Goal: Communication & Community: Share content

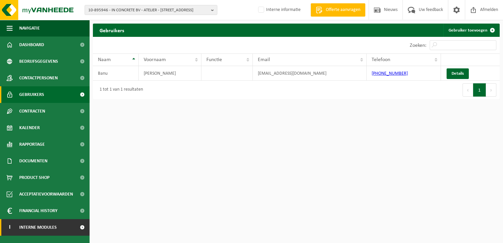
click at [37, 227] on span "Interne modules" at bounding box center [37, 227] width 37 height 17
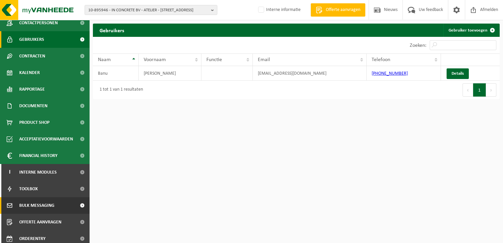
scroll to position [59, 0]
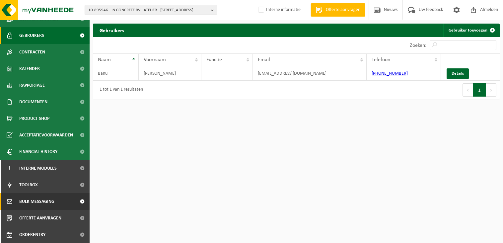
click at [41, 204] on span "Bulk Messaging" at bounding box center [36, 201] width 35 height 17
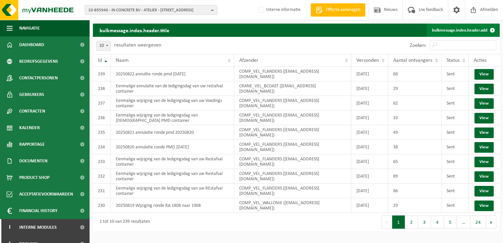
click at [461, 29] on link "bulkmessage.index.header.add" at bounding box center [463, 30] width 72 height 13
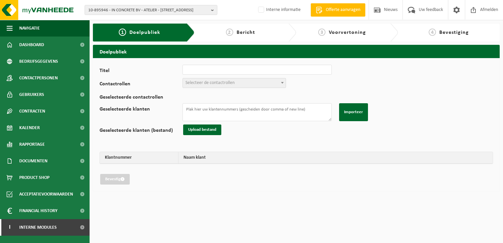
click at [261, 75] on div "Titel Contactrollen Verantwoordelijke ophalingen (01_COL) Zaakvoerder (01_DIR) …" at bounding box center [296, 125] width 393 height 120
click at [261, 70] on input "Titel" at bounding box center [256, 70] width 149 height 10
click at [210, 70] on input "20250822 aanulatie ronde wegens ziekte" at bounding box center [256, 70] width 149 height 10
type input "20250822 annulatie ronde wegens ziekte"
click at [232, 79] on span "Selecteer de contactrollen" at bounding box center [234, 82] width 103 height 9
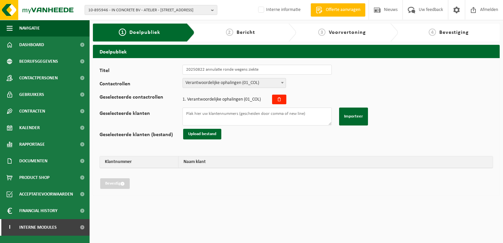
click at [223, 82] on span "Verantwoordelijke ophalingen (01_COL)" at bounding box center [234, 82] width 103 height 9
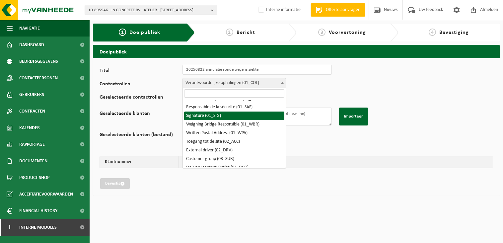
scroll to position [33, 0]
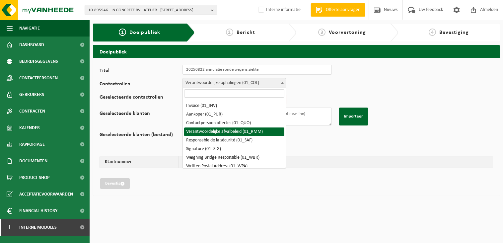
select select "01_RMM"
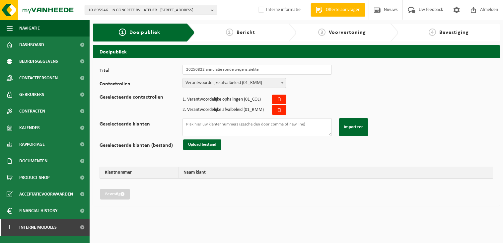
click at [320, 93] on div "Titel 20250822 annulatie ronde wegens ziekte Contactrollen Verantwoordelijke op…" at bounding box center [296, 132] width 393 height 135
click at [243, 124] on textarea "Geselecteerde klanten" at bounding box center [256, 127] width 149 height 18
paste textarea "10-953072 02-013812 10-903701 10-783697 10-927066 10-927387 02-011176 10-747168…"
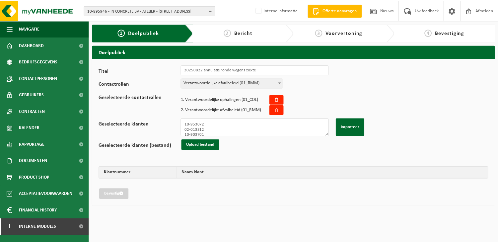
scroll to position [284, 0]
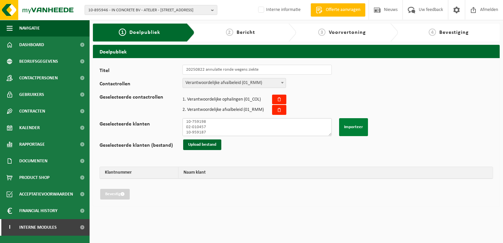
type textarea "10-953072 02-013812 10-903701 10-783697 10-927066 10-927387 02-011176 10-747168…"
click at [360, 128] on button "Importeer" at bounding box center [353, 127] width 29 height 18
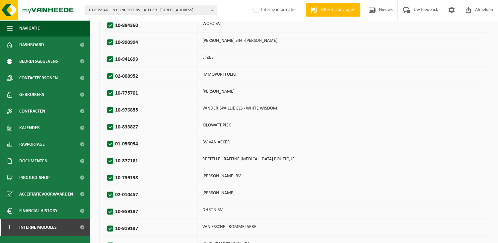
scroll to position [920, 0]
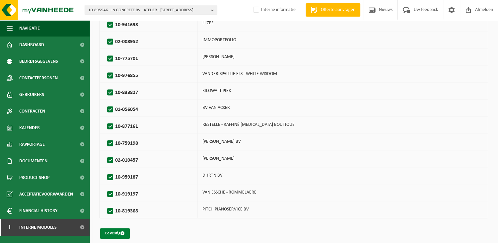
click at [114, 228] on button "Bevestig" at bounding box center [115, 233] width 30 height 11
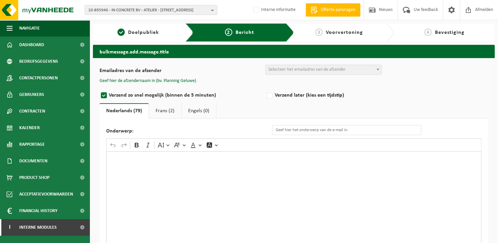
click at [168, 185] on div "Rich Text Editor. Editing area: main. Press Alt+0 for help." at bounding box center [293, 217] width 375 height 133
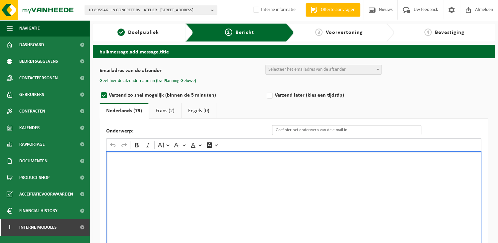
click at [280, 131] on input "Onderwerp:" at bounding box center [346, 130] width 149 height 10
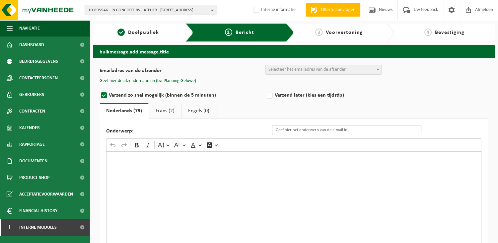
paste input "Eenmalige annulatie van de ledigingsdag van uw container PMD"
drag, startPoint x: 379, startPoint y: 132, endPoint x: 405, endPoint y: 133, distance: 26.2
click at [405, 133] on input "Eenmalige annulatie van de ledigingsdag van uw container PMD" at bounding box center [346, 130] width 149 height 10
type input "Eenmalige annulatie van de ledigingsdag van uw container Restafval"
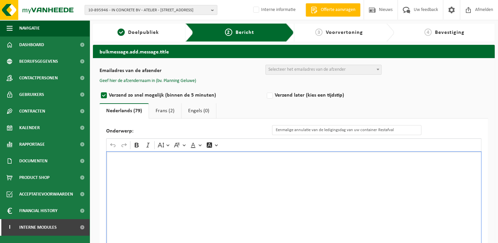
click at [254, 206] on div "Rich Text Editor. Editing area: main. Press Alt+0 for help." at bounding box center [293, 217] width 375 height 133
click at [162, 201] on div "Rich Text Editor. Editing area: main. Press Alt+0 for help." at bounding box center [293, 217] width 375 height 133
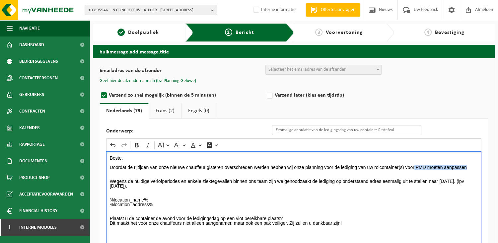
drag, startPoint x: 470, startPoint y: 166, endPoint x: 414, endPoint y: 166, distance: 56.1
click at [414, 166] on p "Beste, Doordat de rijtijden van onze nieuwe chauffeur gisteren overschreden wer…" at bounding box center [294, 195] width 368 height 79
click at [238, 167] on p "Beste, Doordat de rijtijden van onze nieuwe chauffeur gisteren overschreden wer…" at bounding box center [294, 195] width 368 height 79
drag, startPoint x: 186, startPoint y: 167, endPoint x: 104, endPoint y: 165, distance: 82.0
click at [104, 165] on div "Onderwerp: Eenmalige annulatie van de ledigingsdag van uw container Restafval R…" at bounding box center [294, 204] width 388 height 172
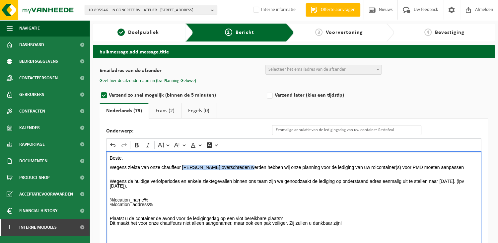
drag, startPoint x: 244, startPoint y: 168, endPoint x: 182, endPoint y: 167, distance: 62.4
click at [182, 167] on p "Beste, Wegens ziekte van onze chauffeur gisteren overschreden werden hebben wij…" at bounding box center [294, 195] width 368 height 79
drag, startPoint x: 337, startPoint y: 166, endPoint x: 330, endPoint y: 166, distance: 6.3
click at [330, 166] on p "Beste, Wegens ziekte van onze chauffeur hebben wij onze planning voor de ledigi…" at bounding box center [294, 195] width 368 height 79
click at [389, 167] on p "Beste, Wegens ziekte van onze chauffeur hebben wij onze planning voor de ledigi…" at bounding box center [294, 195] width 368 height 79
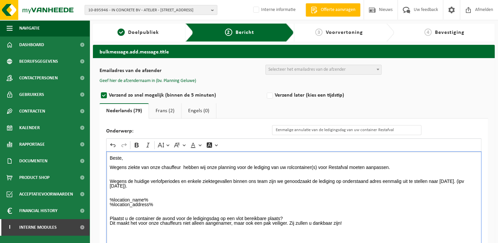
click at [235, 195] on p "Beste, Wegens ziekte van onze chauffeur hebben wij onze planning voor de ledigi…" at bounding box center [294, 195] width 368 height 79
click at [462, 180] on p "Beste, Wegens ziekte van onze chauffeur hebben wij onze planning voor de ledigi…" at bounding box center [294, 195] width 368 height 79
click at [462, 180] on p "Beste, Wegens ziekte van onze chauffeur hebben wij onze planning voor de ledigi…" at bounding box center [294, 170] width 368 height 28
drag, startPoint x: 439, startPoint y: 181, endPoint x: 478, endPoint y: 186, distance: 40.1
click at [478, 186] on div "Beste, Wegens ziekte van onze chauffeur hebben wij onze planning voor de ledigi…" at bounding box center [293, 217] width 375 height 133
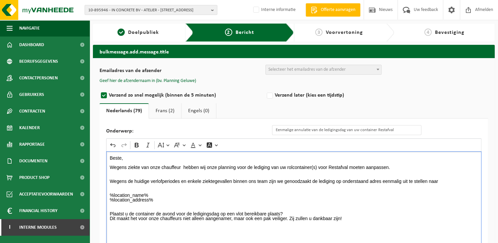
click at [410, 173] on p "Beste, Wegens ziekte van onze chauffeur hebben wij onze planning voor de ledigi…" at bounding box center [294, 193] width 368 height 74
click at [221, 193] on p "Beste, Wegens ziekte van onze chauffeur hebben wij onze planning voor de ledigi…" at bounding box center [294, 193] width 368 height 74
click at [439, 181] on p "Beste, Wegens ziekte van onze chauffeur hebben wij onze planning voor de ledigi…" at bounding box center [294, 193] width 368 height 74
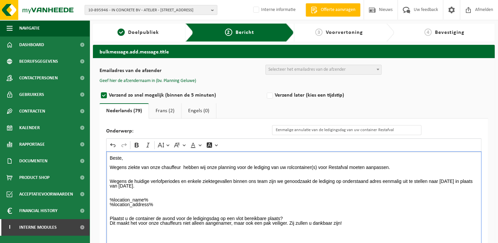
click at [442, 179] on p "Beste, Wegens ziekte van onze chauffeur hebben wij onze planning voor de ledigi…" at bounding box center [294, 195] width 368 height 79
drag, startPoint x: 440, startPoint y: 180, endPoint x: 455, endPoint y: 183, distance: 15.5
click at [455, 183] on p "Beste, Wegens ziekte van onze chauffeur hebben wij onze planning voor de ledigi…" at bounding box center [294, 195] width 368 height 79
click at [137, 144] on icon "Editor toolbar" at bounding box center [136, 145] width 7 height 7
drag, startPoint x: 133, startPoint y: 185, endPoint x: 142, endPoint y: 136, distance: 49.9
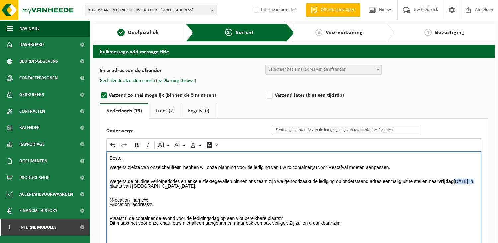
click at [104, 185] on div "Onderwerp: Eenmalige annulatie van de ledigingsdag van uw container Restafval R…" at bounding box center [294, 204] width 388 height 172
drag, startPoint x: 138, startPoint y: 143, endPoint x: 150, endPoint y: 147, distance: 12.8
click at [138, 143] on icon "Editor toolbar" at bounding box center [136, 145] width 7 height 7
drag, startPoint x: 200, startPoint y: 184, endPoint x: 162, endPoint y: 183, distance: 38.5
click at [162, 183] on p "Beste, Wegens ziekte van onze chauffeur hebben wij onze planning voor de ledigi…" at bounding box center [294, 195] width 368 height 79
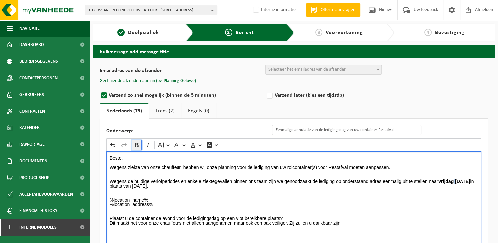
click at [137, 143] on icon "Editor toolbar" at bounding box center [137, 145] width 4 height 5
drag, startPoint x: 196, startPoint y: 202, endPoint x: 162, endPoint y: 197, distance: 34.8
click at [196, 202] on p "Beste, Wegens ziekte van onze chauffeur hebben wij onze planning voor de ledigi…" at bounding box center [294, 195] width 368 height 79
click at [162, 196] on p "Beste, Wegens ziekte van onze chauffeur hebben wij onze planning voor de ledigi…" at bounding box center [294, 195] width 368 height 79
click at [267, 209] on p "Beste, Wegens ziekte van onze chauffeur hebben wij onze planning voor de ledigi…" at bounding box center [294, 195] width 368 height 79
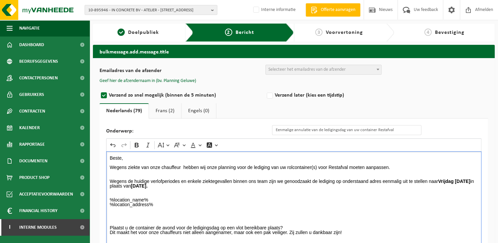
scroll to position [68, 0]
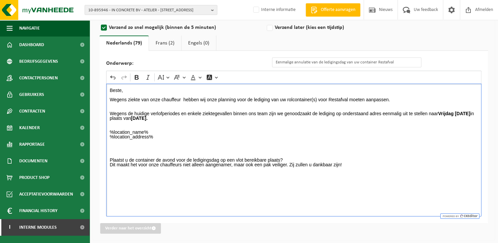
click at [139, 189] on div "Beste, Wegens ziekte van onze chauffeur hebben wij onze planning voor de ledigi…" at bounding box center [293, 150] width 375 height 133
click at [173, 189] on div "Beste, Wegens ziekte van onze chauffeur hebben wij onze planning voor de ledigi…" at bounding box center [293, 150] width 375 height 133
click at [125, 187] on div "Beste, Wegens ziekte van onze chauffeur hebben wij onze planning voor de ledigi…" at bounding box center [293, 150] width 375 height 133
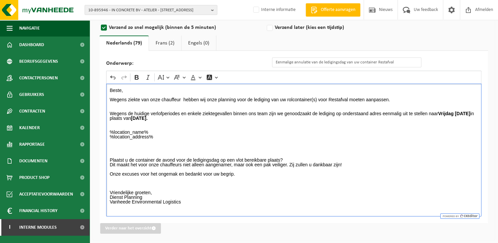
click at [356, 164] on p "Plaatst u de container de avond voor de ledigingsdag op een vlot bereikbare pla…" at bounding box center [294, 171] width 368 height 46
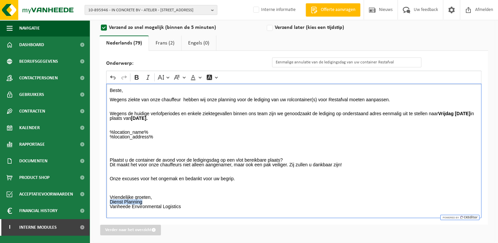
drag, startPoint x: 150, startPoint y: 202, endPoint x: 105, endPoint y: 202, distance: 44.8
click at [105, 202] on div "Onderwerp: Eenmalige annulatie van de ledigingsdag van uw container Restafval R…" at bounding box center [294, 138] width 388 height 174
click at [134, 74] on icon "Editor toolbar" at bounding box center [136, 77] width 7 height 7
click at [224, 130] on p "Beste, Wegens ziekte van onze chauffeur hebben wij onze planning voor de ledigi…" at bounding box center [294, 116] width 368 height 56
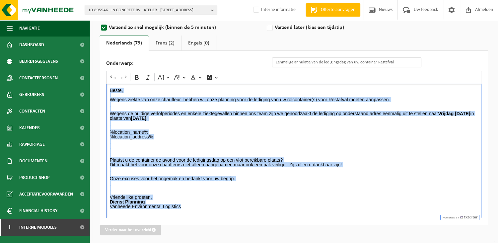
drag, startPoint x: 184, startPoint y: 206, endPoint x: 110, endPoint y: 84, distance: 143.0
click at [110, 84] on div "Beste, Wegens ziekte van onze chauffeur hebben wij onze planning voor de ledigi…" at bounding box center [293, 151] width 375 height 134
copy div "Beste, Wegens ziekte van onze chauffeur hebben wij onze planning voor de ledigi…"
click at [160, 43] on link "Frans (2)" at bounding box center [165, 42] width 32 height 15
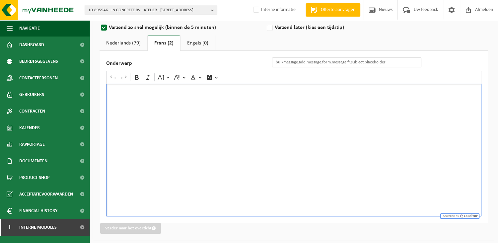
click at [128, 98] on div "Rich Text Editor. Editing area: main. Press Alt+0 for help." at bounding box center [293, 150] width 375 height 133
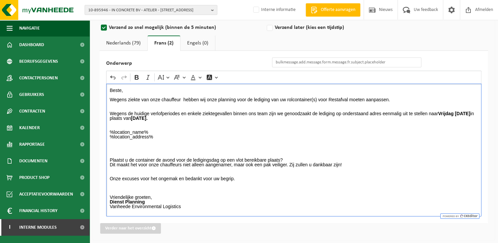
click at [192, 136] on p "Beste, Wegens ziekte van onze chauffeur hebben wij onze planning voor de ledigi…" at bounding box center [294, 116] width 368 height 56
click at [142, 43] on link "Nederlands (79)" at bounding box center [124, 42] width 48 height 15
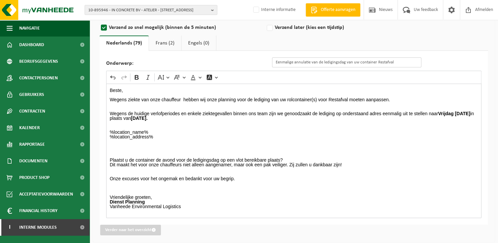
drag, startPoint x: 405, startPoint y: 62, endPoint x: 263, endPoint y: 58, distance: 142.4
click at [263, 58] on div "Onderwerp: Eenmalige annulatie van de ledigingsdag van uw container Restafval" at bounding box center [267, 62] width 322 height 10
type input "Eenmalige annulatie van de ledigingsdag van uw container Restafval"
click at [162, 42] on link "Frans (2)" at bounding box center [165, 42] width 32 height 15
click at [283, 62] on input "Onderwerp" at bounding box center [346, 62] width 149 height 10
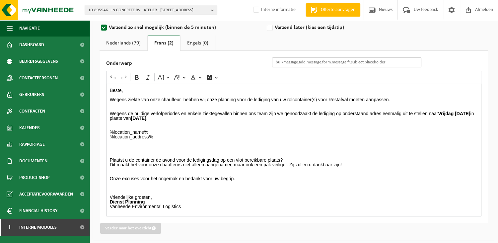
paste input "Eenmalige annulatie van de ledigingsdag van uw container Restafval"
type input "Eenmalige annulatie van de ledigingsdag van uw container Restafval"
click at [298, 185] on p "Onze excuses voor het ongemak en bedankt voor uw begrip. Vriendelijke groeten," at bounding box center [294, 183] width 368 height 33
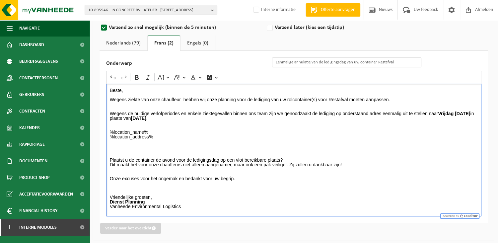
click at [249, 144] on p "Rich Text Editor. Editing area: main. Press Alt+0 for help." at bounding box center [294, 146] width 368 height 5
click at [240, 196] on p "Onze excuses voor het ongemak en bedankt voor uw begrip. Vriendelijke groeten," at bounding box center [294, 183] width 368 height 33
click at [276, 191] on p "Onze excuses voor het ongemak en bedankt voor uw begrip. Vriendelijke groeten," at bounding box center [294, 183] width 368 height 33
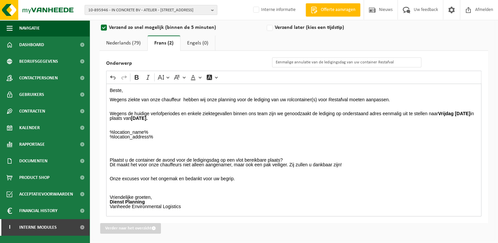
click at [118, 42] on link "Nederlands (79)" at bounding box center [124, 42] width 48 height 15
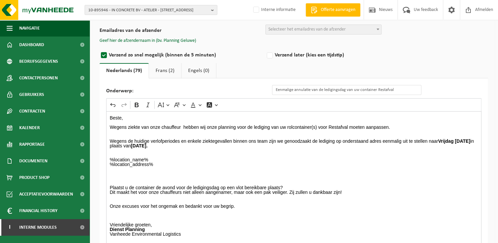
scroll to position [0, 0]
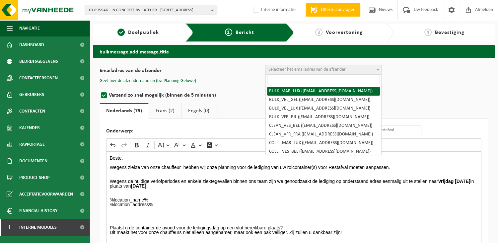
click at [270, 67] on span "Selecteer het emailadres van de afzender" at bounding box center [306, 69] width 77 height 5
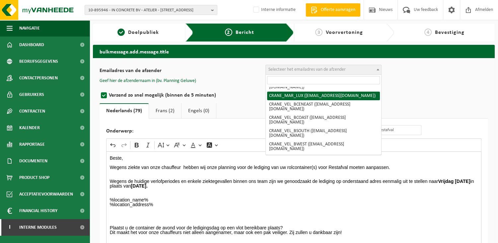
scroll to position [133, 0]
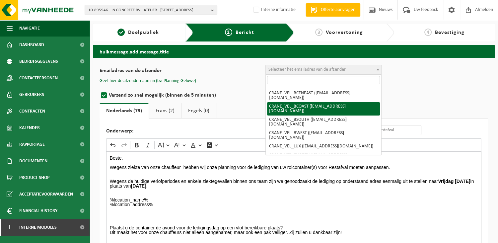
select select "CRANE_VEL_BCOAST"
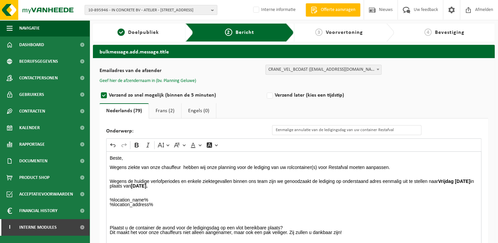
click at [168, 79] on button "Geef hier de afzendernaam in (bv. Planning Geluwe)" at bounding box center [148, 81] width 97 height 6
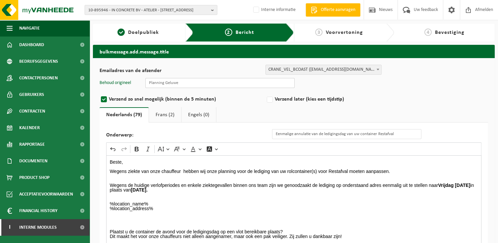
click at [198, 84] on input "text" at bounding box center [219, 83] width 149 height 10
type input "Planning Oostkamp"
click at [393, 96] on label "Verzend later (kies een tijdstip)" at bounding box center [348, 99] width 166 height 9
click at [281, 98] on input "Verzend later (kies een tijdstip)" at bounding box center [278, 100] width 4 height 4
radio input "true"
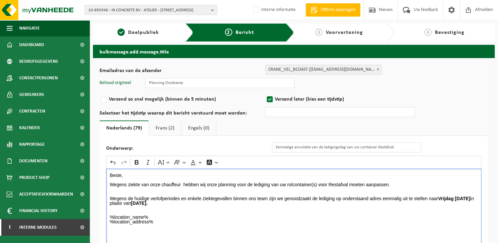
click at [183, 185] on p "Beste, Wegens ziekte van onze chauffeur hebben wij onze planning voor de ledigi…" at bounding box center [294, 201] width 368 height 56
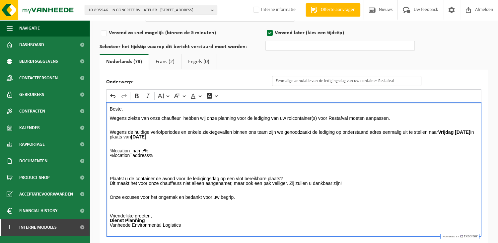
scroll to position [87, 0]
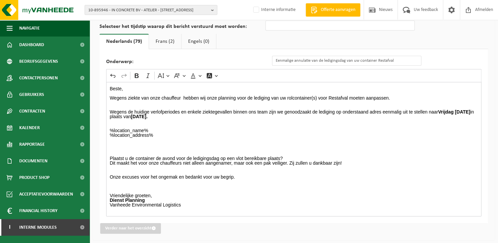
click at [158, 38] on link "Frans (2)" at bounding box center [165, 41] width 32 height 15
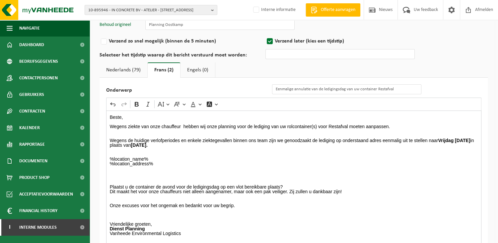
scroll to position [19, 0]
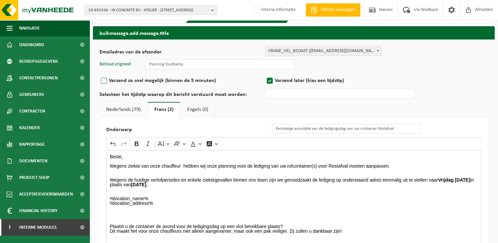
click at [113, 80] on label "Verzend zo snel mogelijk (binnen de 5 minuten)" at bounding box center [183, 80] width 166 height 9
click at [113, 98] on input "Verzend zo snel mogelijk (binnen de 5 minuten)" at bounding box center [112, 100] width 4 height 4
radio input "true"
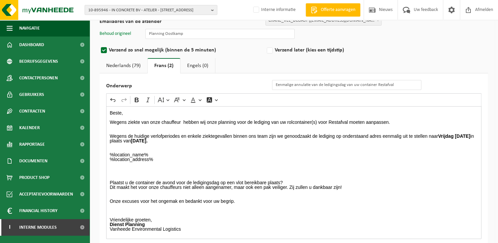
scroll to position [5, 0]
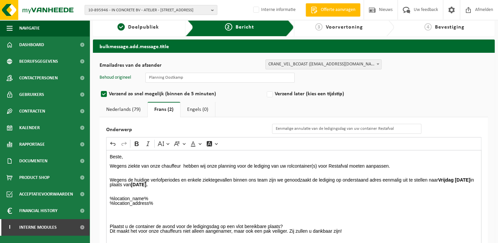
click at [111, 107] on link "Nederlands (79)" at bounding box center [124, 109] width 48 height 15
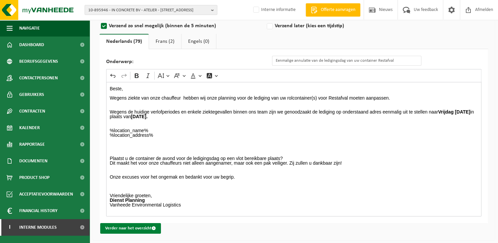
click at [135, 226] on button "Verder naar het overzicht" at bounding box center [130, 228] width 61 height 11
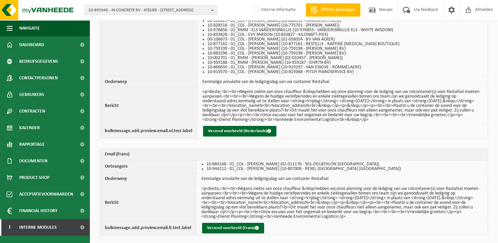
scroll to position [718, 0]
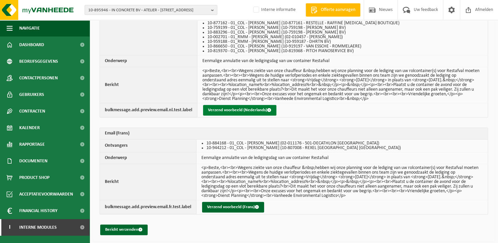
click at [238, 106] on button "Verzend voorbeeld (Nederlands)" at bounding box center [239, 110] width 73 height 11
click at [125, 229] on button "Bericht verzenden" at bounding box center [123, 229] width 47 height 11
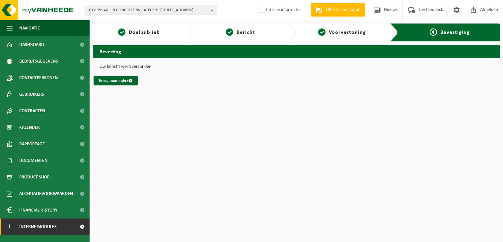
click at [47, 225] on span "Interne modules" at bounding box center [37, 227] width 37 height 17
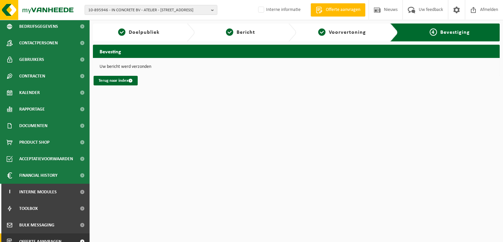
scroll to position [59, 0]
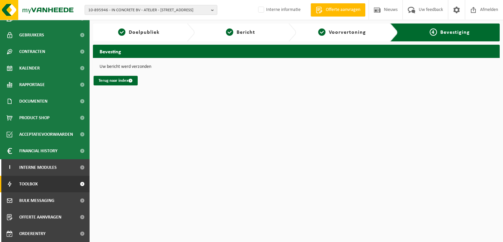
click at [43, 188] on link "Toolbox" at bounding box center [45, 184] width 90 height 17
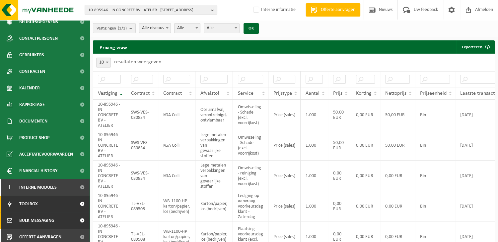
scroll to position [59, 0]
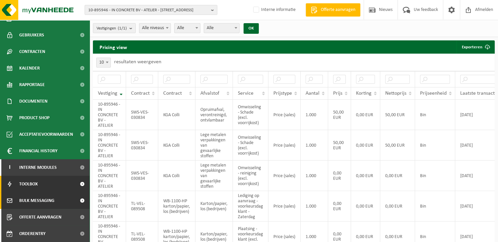
click at [55, 199] on link "Bulk Messaging" at bounding box center [45, 201] width 90 height 17
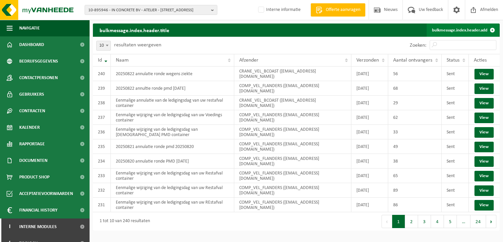
click at [458, 30] on link "bulkmessage.index.header.add" at bounding box center [463, 30] width 72 height 13
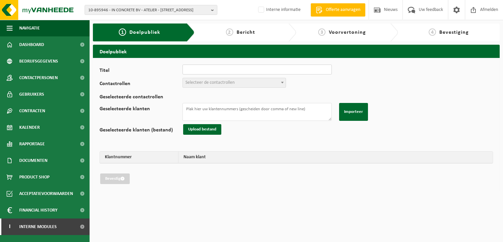
click at [261, 72] on input "Titel" at bounding box center [256, 70] width 149 height 10
type input "20250822 panne voedingswagen"
drag, startPoint x: 224, startPoint y: 71, endPoint x: 203, endPoint y: 85, distance: 25.9
click at [203, 85] on span "Selecteer de contactrollen" at bounding box center [209, 82] width 49 height 5
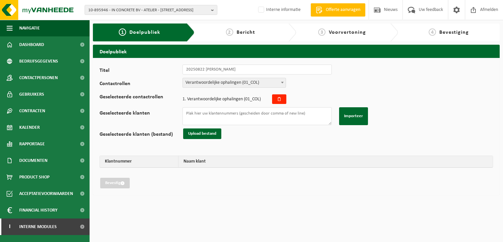
click at [212, 82] on span "Verantwoordelijke ophalingen (01_COL)" at bounding box center [234, 82] width 103 height 9
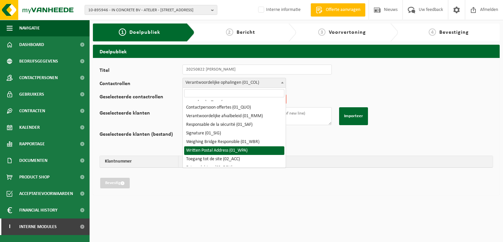
scroll to position [33, 0]
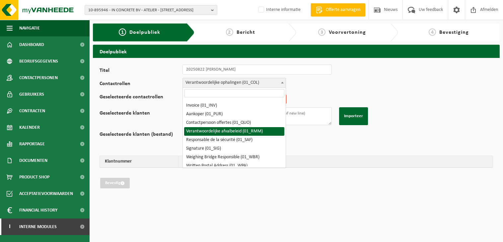
select select "01_RMM"
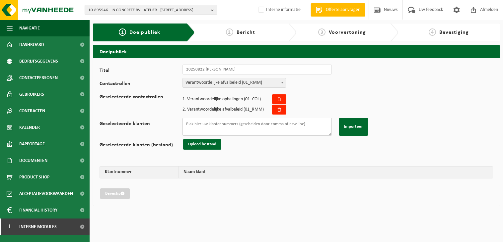
click at [224, 127] on textarea "Geselecteerde klanten" at bounding box center [256, 127] width 149 height 18
click at [256, 134] on textarea "Geselecteerde klanten" at bounding box center [256, 127] width 149 height 18
paste textarea "10-933488 10-933490 01-082778 10-849843 10-890040 10-904718 10-917032 10-918120…"
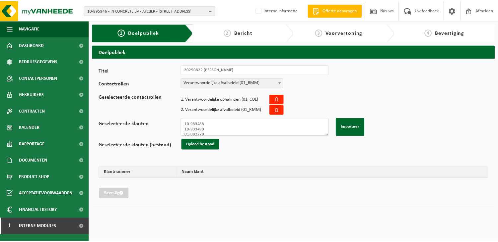
scroll to position [88, 0]
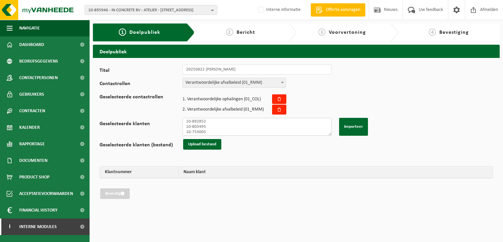
type textarea "10-933488 10-933490 01-082778 10-849843 10-890040 10-904718 10-917032 10-918120…"
click at [258, 144] on div "Titel 20250822 panne voedingswagen Contactrollen Verantwoordelijke ophalingen (…" at bounding box center [296, 132] width 393 height 135
click at [349, 131] on button "Importeer" at bounding box center [353, 127] width 29 height 18
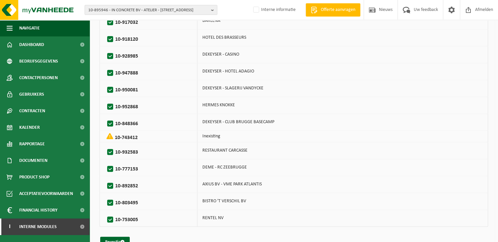
scroll to position [279, 0]
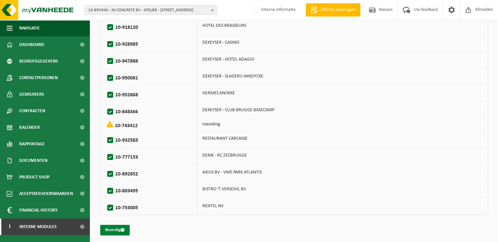
click at [119, 225] on button "Bevestig" at bounding box center [115, 230] width 30 height 11
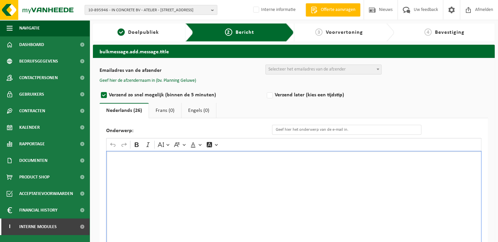
click at [131, 170] on div "Rich Text Editor. Editing area: main. Press Alt+0 for help." at bounding box center [293, 217] width 375 height 133
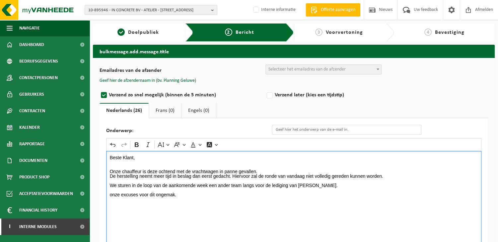
click at [242, 185] on p "We sturen in de loop van de aankomende week een ander team langs voor de ledigi…" at bounding box center [294, 185] width 368 height 5
click at [412, 186] on p "We sturen in de loop van de aankomende week een ander team op onderstaande adre…" at bounding box center [294, 185] width 368 height 5
click at [393, 184] on p "We sturen in de loop van de aankomende week een ander team op onderstaande adre…" at bounding box center [294, 185] width 368 height 5
drag, startPoint x: 187, startPoint y: 207, endPoint x: 110, endPoint y: 209, distance: 76.7
click at [110, 209] on p "onze excuses voor dit ongemak." at bounding box center [294, 209] width 368 height 5
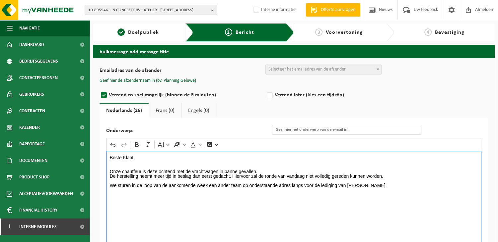
click at [111, 207] on p "Rich Text Editor. Editing area: main. Press Alt+0 for help." at bounding box center [294, 209] width 368 height 5
click at [118, 207] on p "Rich Text Editor. Editing area: main. Press Alt+0 for help." at bounding box center [294, 209] width 368 height 5
click at [179, 204] on p "Rich Text Editor. Editing area: main. Press Alt+0 for help." at bounding box center [294, 204] width 368 height 5
click at [181, 211] on p "%location_name% %location_address%" at bounding box center [294, 216] width 368 height 19
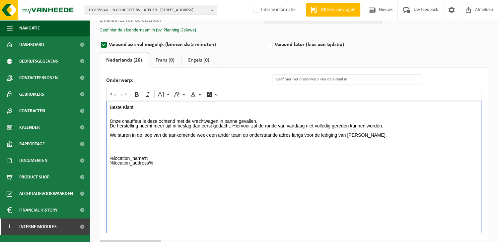
scroll to position [68, 0]
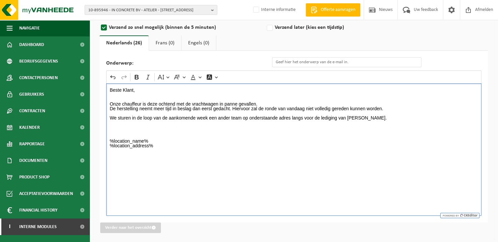
click at [115, 171] on div "Beste Klant, Onze chauffeur is deze ochtend met de vrachtwagen in panne gevalle…" at bounding box center [293, 150] width 375 height 133
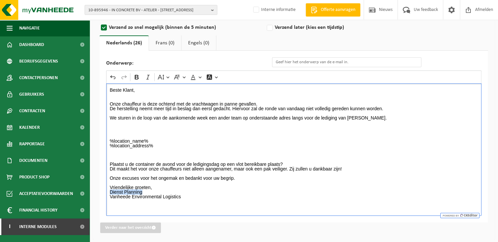
drag, startPoint x: 146, startPoint y: 191, endPoint x: 107, endPoint y: 192, distance: 38.8
click at [107, 192] on div "Beste Klant, Onze chauffeur is deze ochtend met de vrachtwagen in panne gevalle…" at bounding box center [293, 150] width 375 height 133
click at [137, 80] on button "Bold" at bounding box center [137, 77] width 10 height 10
click at [228, 203] on p "Vriendelijke groeten, Dienst Planning Vanheede Environmental Logistics" at bounding box center [294, 194] width 368 height 19
click at [241, 117] on p "We sturen in de loop van de aankomende week een ander team op onderstaande adre…" at bounding box center [294, 118] width 368 height 5
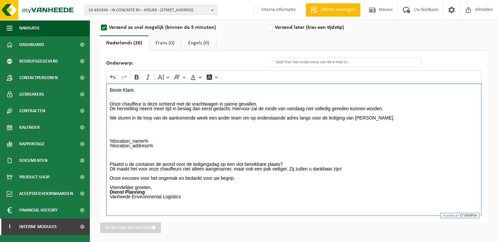
drag, startPoint x: 398, startPoint y: 118, endPoint x: 115, endPoint y: 115, distance: 283.0
click at [114, 114] on div "Beste Klant, Onze chauffeur is deze ochtend met de vrachtwagen in panne gevalle…" at bounding box center [293, 150] width 375 height 133
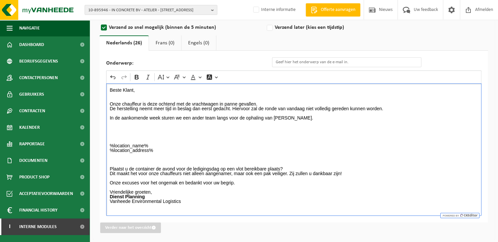
click at [463, 130] on p "Rich Text Editor. Editing area: main. Press Alt+0 for help." at bounding box center [294, 132] width 368 height 5
click at [464, 91] on p "Beste Klant," at bounding box center [294, 90] width 368 height 5
click at [263, 103] on p "Onze chauffeur is deze ochtend met de vrachtwagen in panne gevallen." at bounding box center [294, 104] width 368 height 5
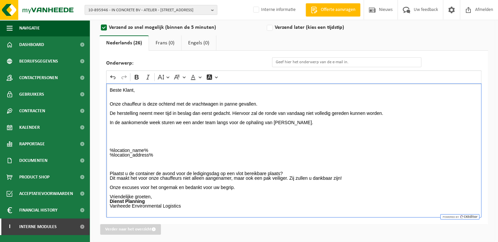
click at [207, 146] on p "Rich Text Editor. Editing area: main. Press Alt+0 for help." at bounding box center [294, 146] width 368 height 5
drag, startPoint x: 313, startPoint y: 113, endPoint x: 390, endPoint y: 112, distance: 77.0
click at [390, 112] on p "De herstelling neemt meer tijd in beslag dan eerst gedacht. Hiervoor zal de ron…" at bounding box center [294, 113] width 368 height 5
click at [139, 137] on p "Rich Text Editor. Editing area: main. Press Alt+0 for help." at bounding box center [294, 136] width 368 height 5
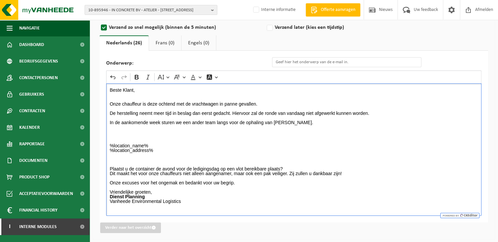
click at [180, 137] on p "Rich Text Editor. Editing area: main. Press Alt+0 for help." at bounding box center [294, 136] width 368 height 5
click at [284, 62] on input "Onderwerp:" at bounding box center [346, 62] width 149 height 10
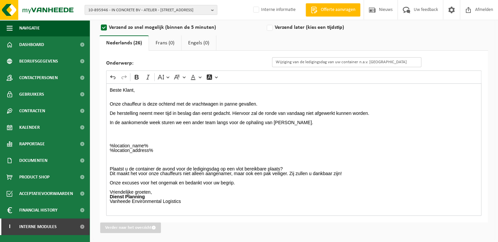
drag, startPoint x: 391, startPoint y: 62, endPoint x: 210, endPoint y: 65, distance: 181.1
click at [211, 65] on div "Onderwerp: Wijziging van de ledigingsdag van uw container n.a.v. Onze-Lieve-Vro…" at bounding box center [267, 62] width 322 height 10
type input "t"
click at [320, 61] on input "Wijziging ledigingsdag" at bounding box center [346, 62] width 149 height 10
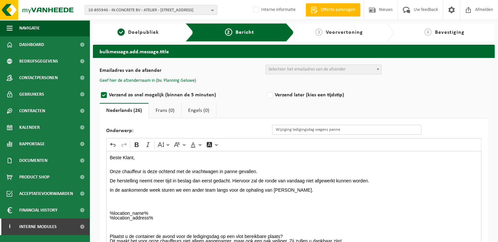
scroll to position [0, 0]
type input "Wijziging ledigingsdag wegens panne"
click at [284, 71] on span "Selecteer het emailadres van de afzender" at bounding box center [306, 69] width 77 height 5
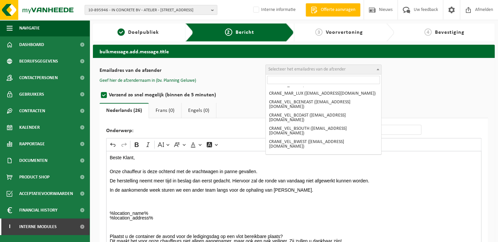
scroll to position [133, 0]
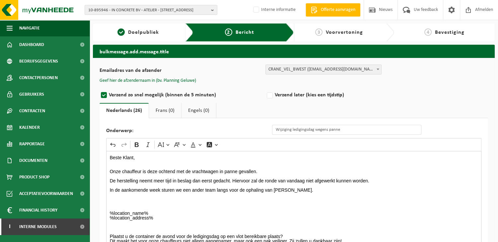
click at [287, 67] on span "CRANE_VEL_BWEST (planning.geluwe@vanheede.com)" at bounding box center [323, 69] width 115 height 9
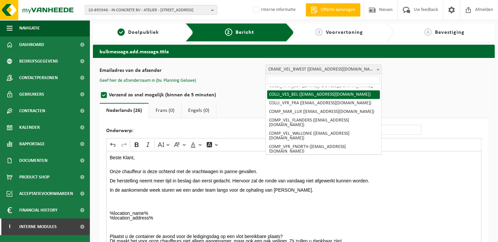
scroll to position [66, 0]
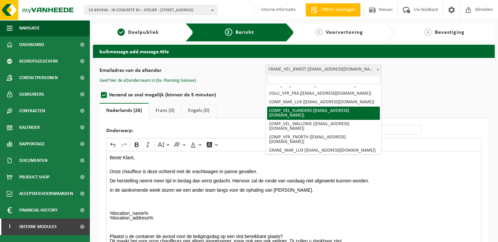
select select "COMP_VEL_FLANDERS"
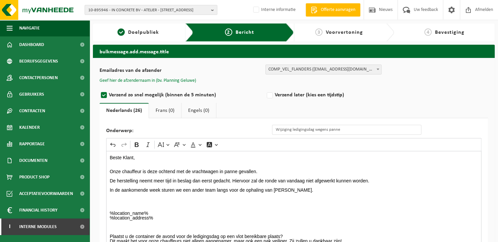
click at [183, 81] on button "Geef hier de afzendernaam in (bv. Planning Geluwe)" at bounding box center [148, 81] width 97 height 6
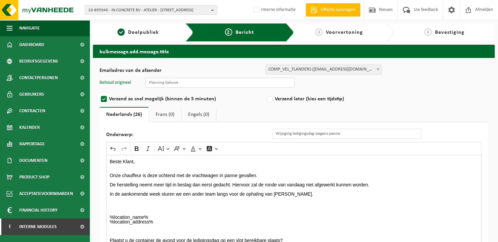
click at [193, 86] on input "text" at bounding box center [219, 83] width 149 height 10
type input "Planning Oostkamp"
click at [426, 102] on label "Verzend later (kies een tijdstip)" at bounding box center [348, 99] width 166 height 9
click at [281, 102] on input "Verzend later (kies een tijdstip)" at bounding box center [278, 100] width 4 height 4
radio input "true"
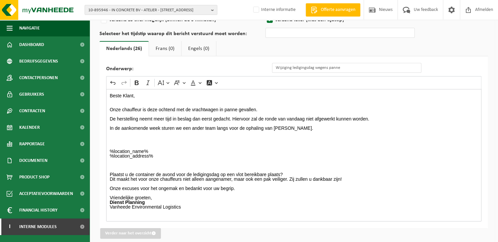
scroll to position [85, 0]
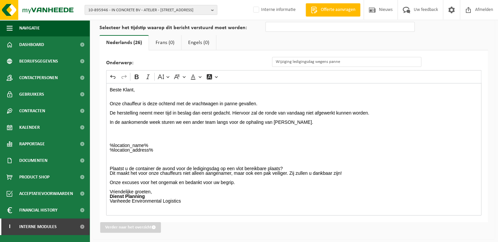
click at [299, 81] on div "Undo Redo Bold Italic Font Size Font Family Font Color Font Background Color" at bounding box center [294, 77] width 372 height 13
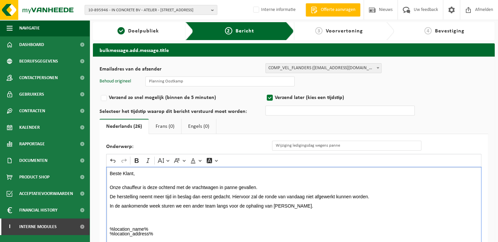
scroll to position [0, 0]
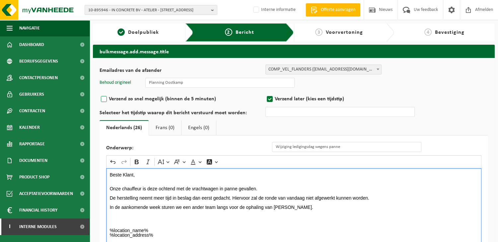
click at [120, 99] on label "Verzend zo snel mogelijk (binnen de 5 minuten)" at bounding box center [183, 99] width 166 height 9
click at [115, 99] on input "Verzend zo snel mogelijk (binnen de 5 minuten)" at bounding box center [112, 100] width 4 height 4
radio input "true"
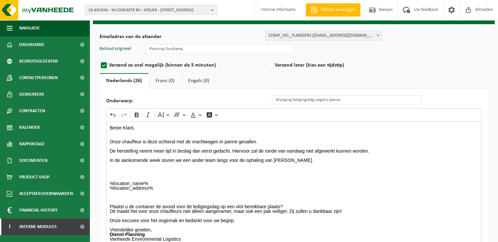
scroll to position [72, 0]
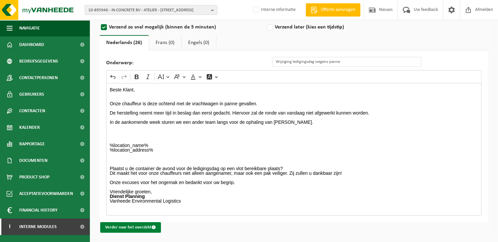
click at [137, 227] on button "Verder naar het overzicht" at bounding box center [130, 228] width 61 height 11
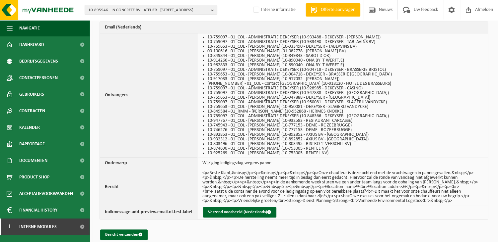
scroll to position [199, 0]
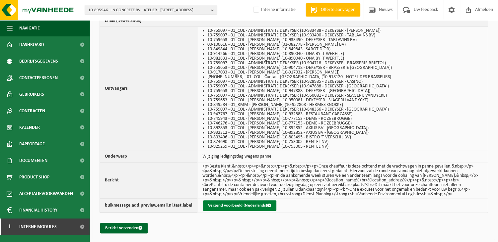
click at [222, 203] on button "Verzend voorbeeld (Nederlands)" at bounding box center [239, 206] width 73 height 11
click at [120, 226] on button "Bericht verzenden" at bounding box center [123, 228] width 47 height 11
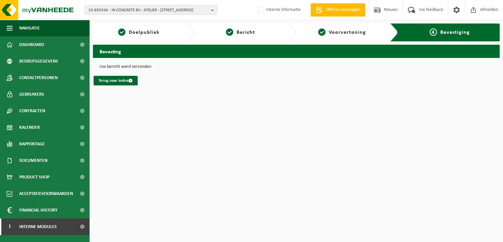
click at [194, 155] on html "10-895946 - IN CONCRETE BV - ATELIER - 8510 MARKE, [STREET_ADDRESS] CONCRETE BV…" at bounding box center [251, 121] width 503 height 242
